Goal: Task Accomplishment & Management: Manage account settings

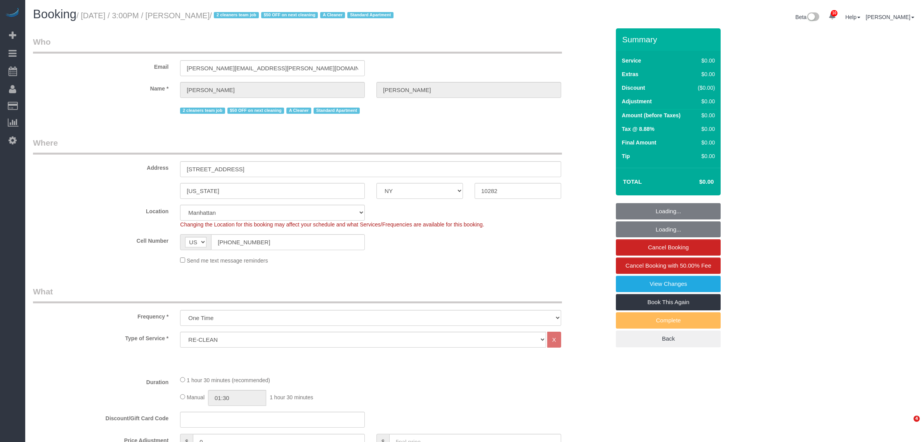
select select "NY"
select select "string:stripe-pm_1RYby44VGloSiKo7VpVJONnN"
select select "spot1"
select select "number:60"
select select "number:73"
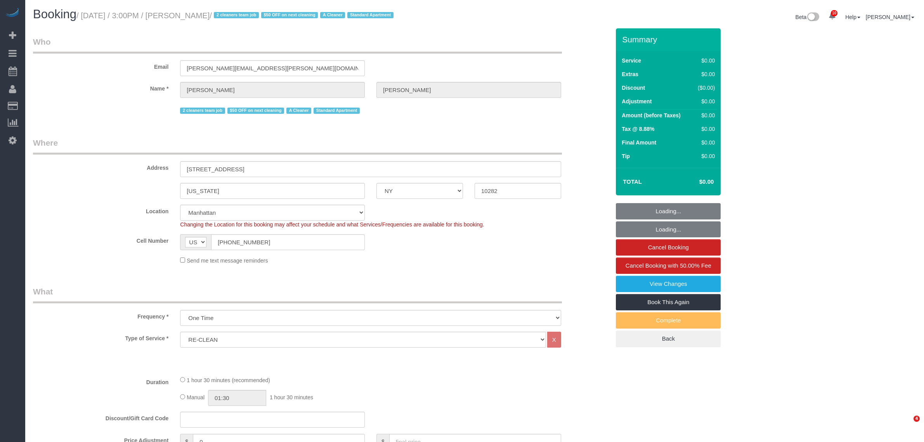
select select "number:15"
select select "number:6"
click at [702, 248] on link "Cancel Booking" at bounding box center [668, 247] width 105 height 16
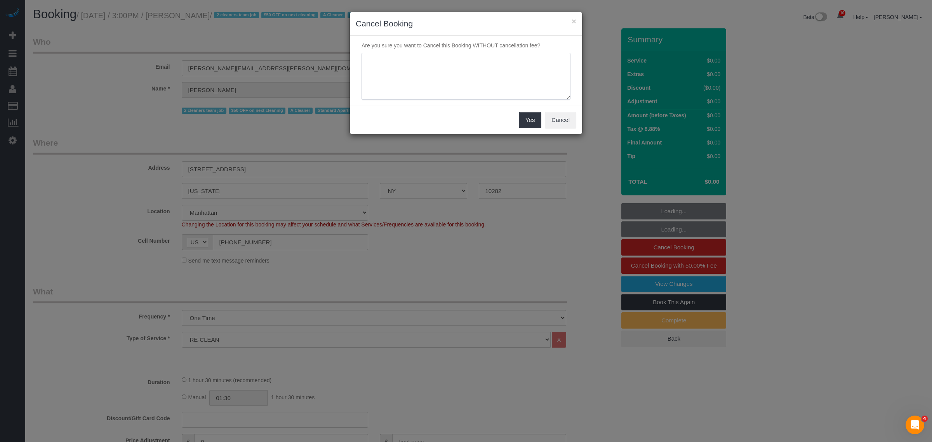
click at [445, 64] on textarea at bounding box center [465, 76] width 209 height 47
type textarea "f"
type textarea "cancelled"
click at [526, 121] on button "Yes" at bounding box center [530, 120] width 23 height 16
